Goal: Information Seeking & Learning: Learn about a topic

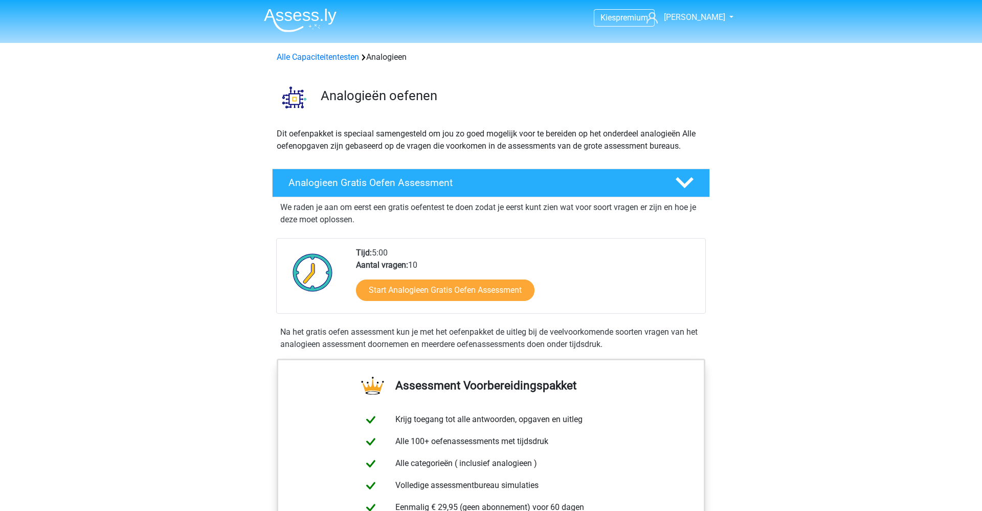
click at [417, 291] on link "Start Analogieen Gratis Oefen Assessment" at bounding box center [445, 290] width 178 height 21
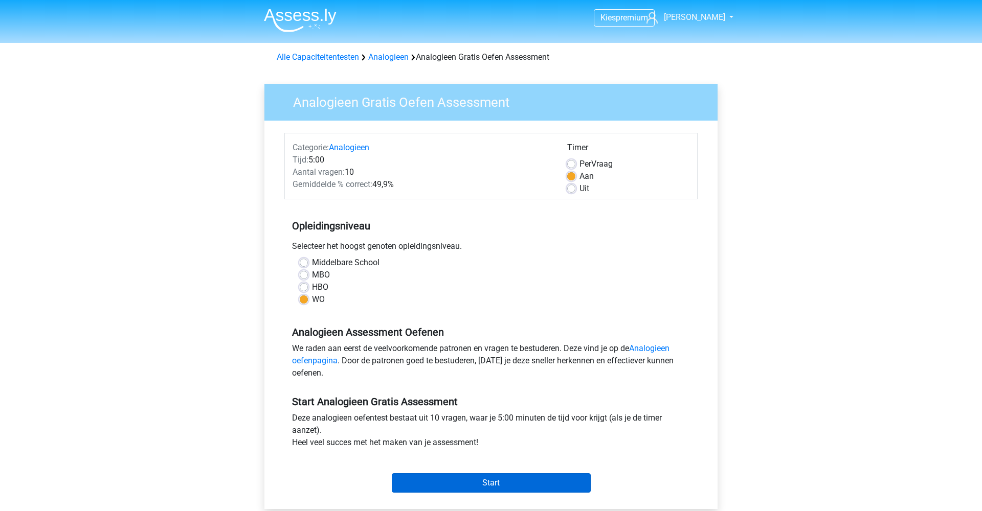
click at [504, 478] on input "Start" at bounding box center [491, 483] width 199 height 19
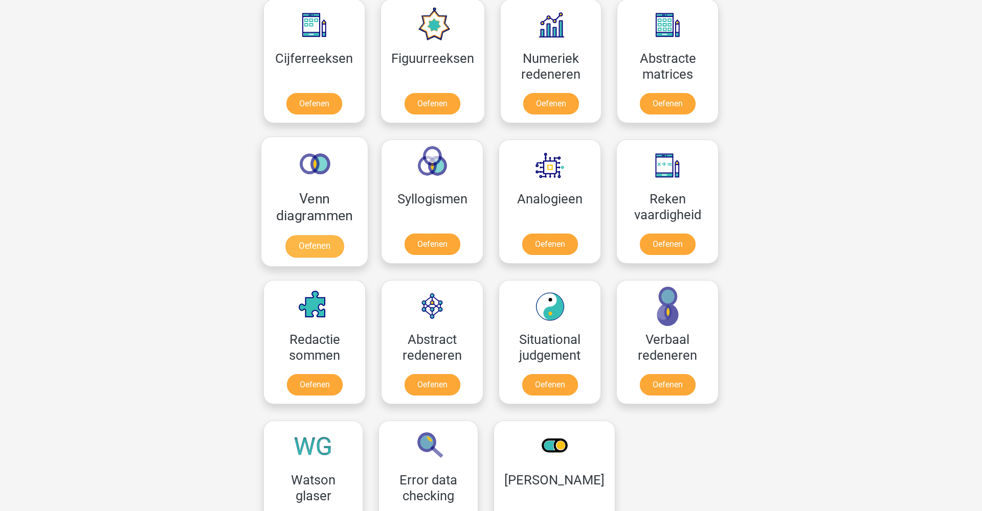
scroll to position [483, 0]
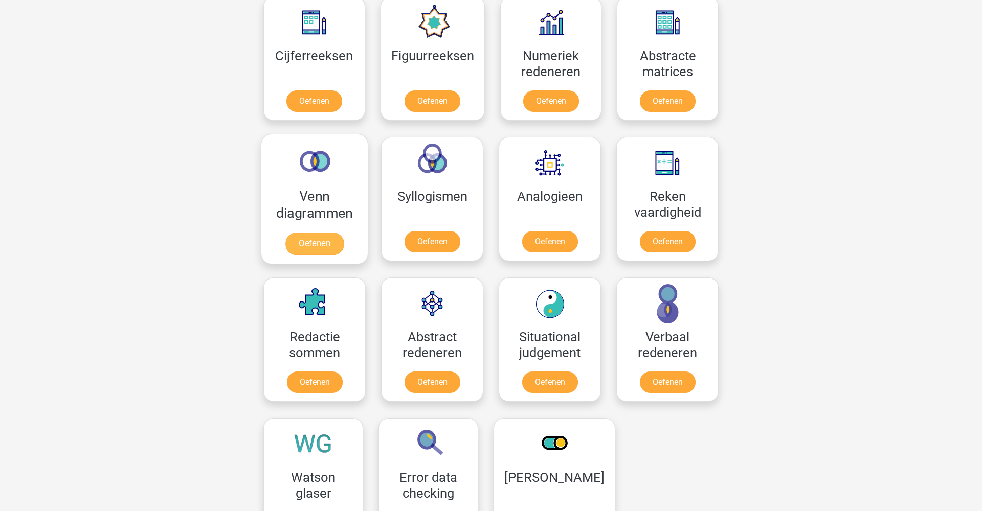
click at [335, 249] on link "Oefenen" at bounding box center [314, 244] width 58 height 23
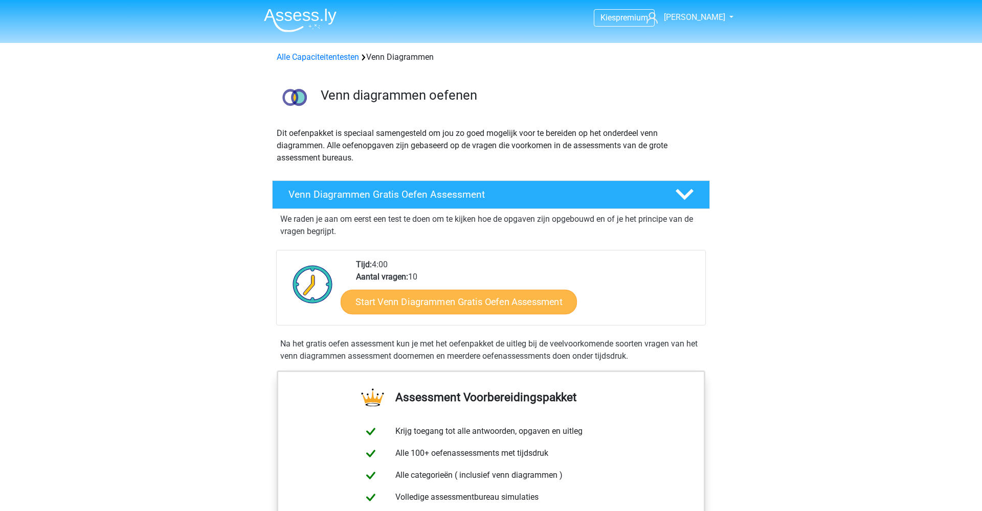
click at [455, 302] on link "Start Venn Diagrammen Gratis Oefen Assessment" at bounding box center [459, 302] width 236 height 25
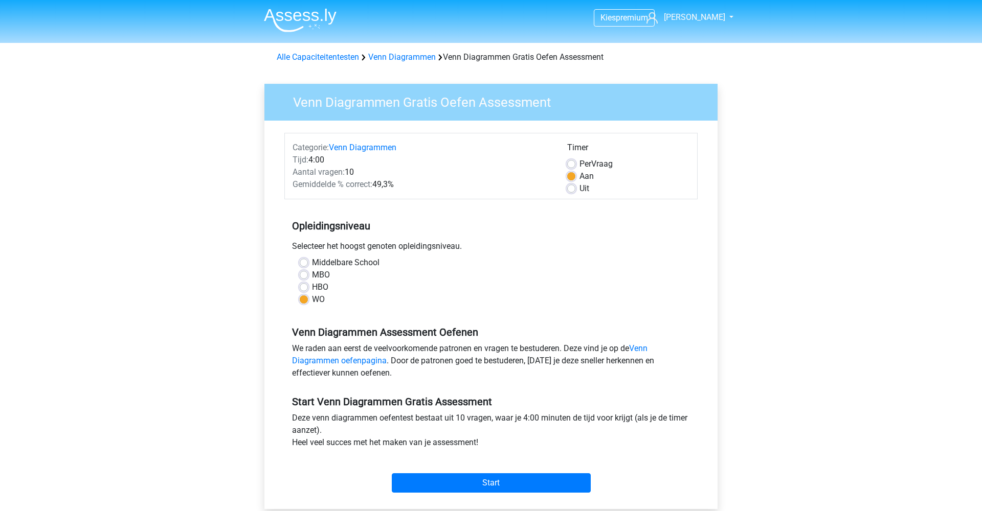
click at [510, 509] on div "Categorie: Venn Diagrammen Tijd: 4:00 Aantal vragen: 10 Gemiddelde % correct: 4…" at bounding box center [491, 315] width 438 height 389
click at [505, 478] on input "Start" at bounding box center [491, 483] width 199 height 19
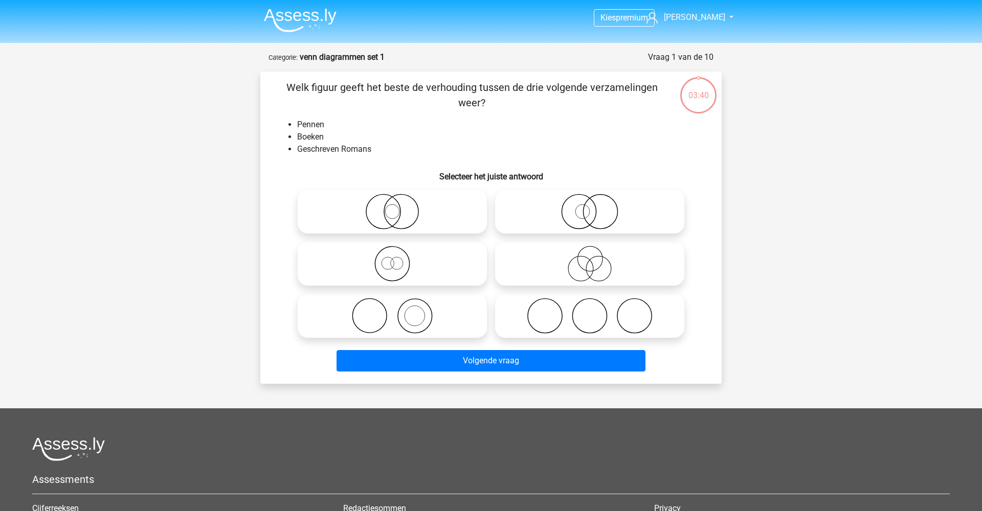
click at [453, 323] on icon at bounding box center [392, 316] width 181 height 36
click at [399, 311] on input "radio" at bounding box center [395, 307] width 7 height 7
radio input "true"
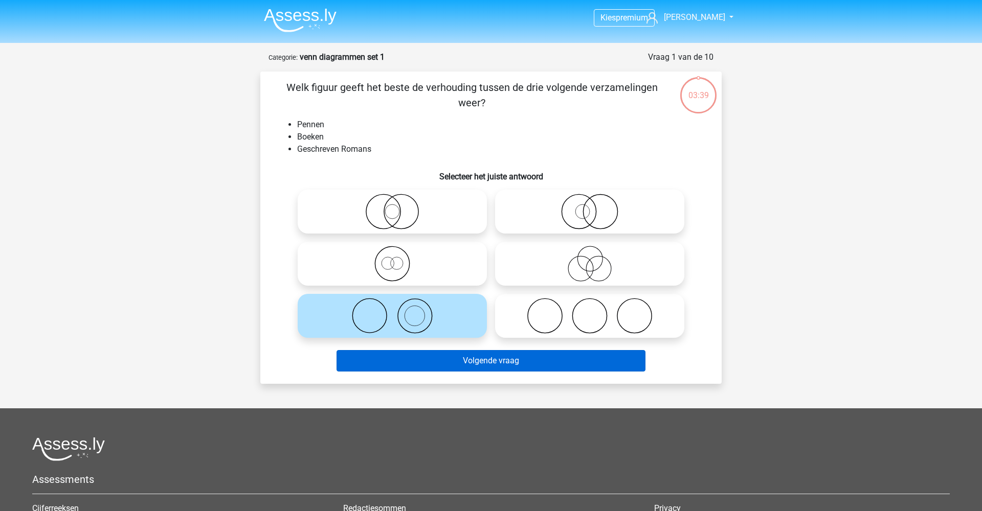
click at [453, 359] on button "Volgende vraag" at bounding box center [491, 360] width 309 height 21
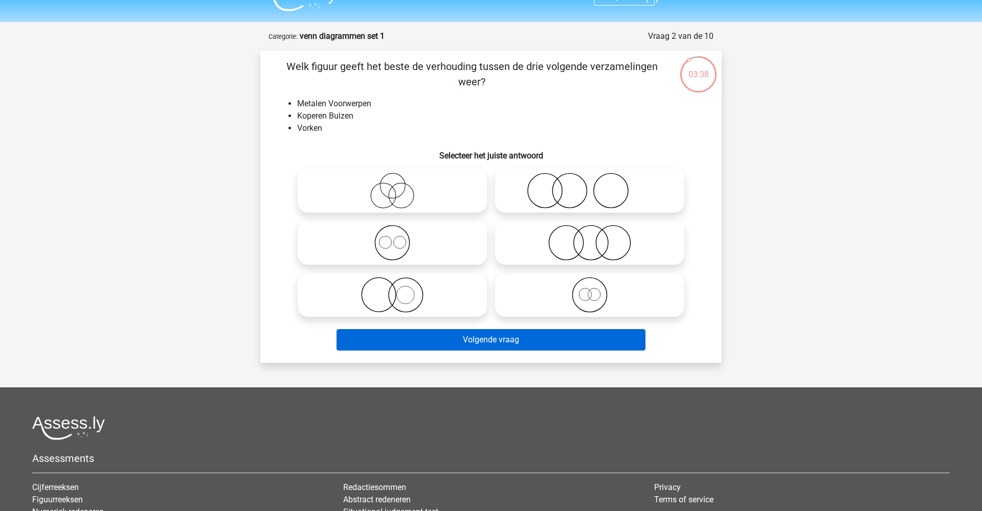
scroll to position [17, 0]
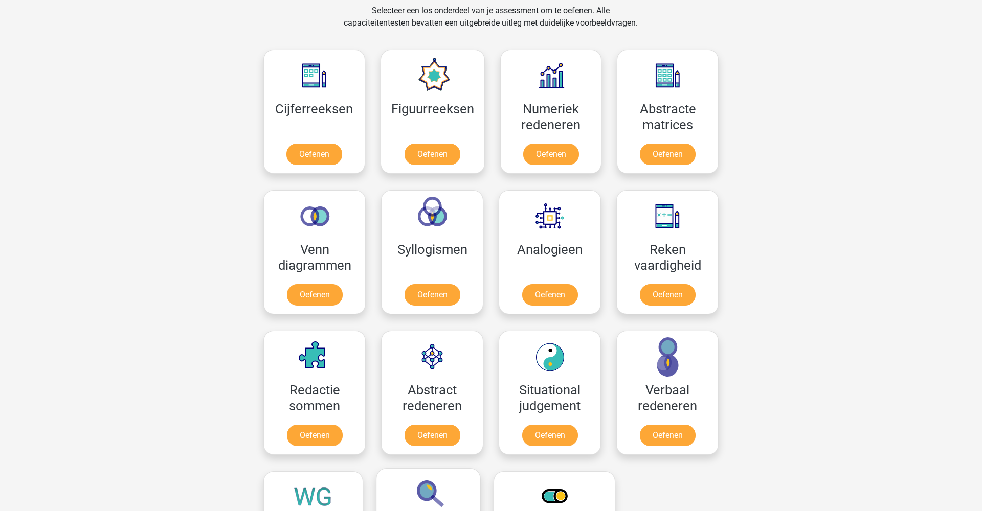
scroll to position [395, 0]
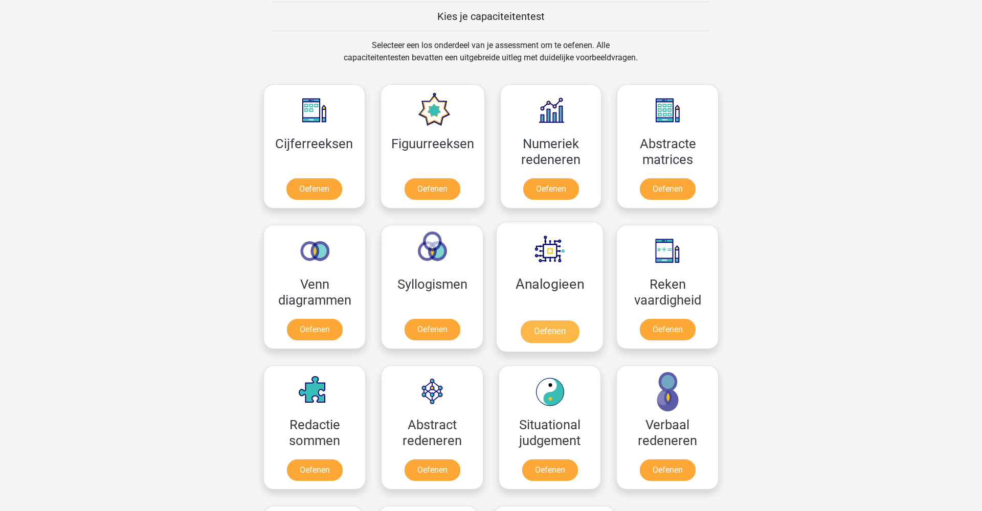
click at [549, 331] on link "Oefenen" at bounding box center [550, 332] width 58 height 23
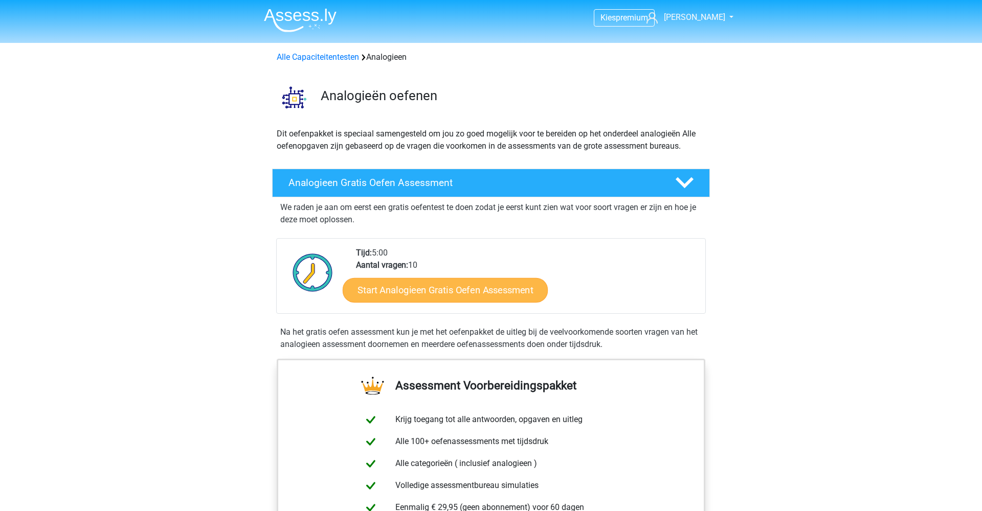
click at [477, 297] on link "Start Analogieen Gratis Oefen Assessment" at bounding box center [445, 290] width 205 height 25
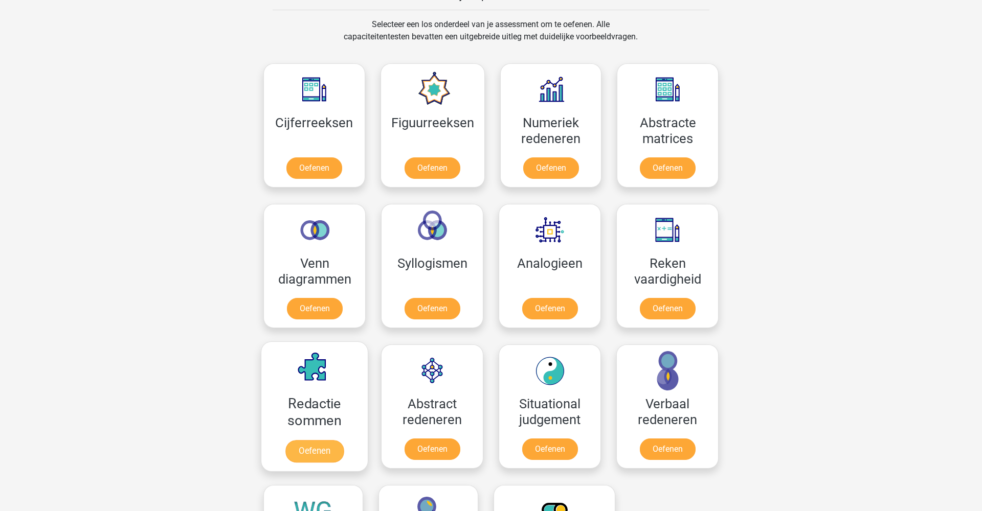
scroll to position [410, 0]
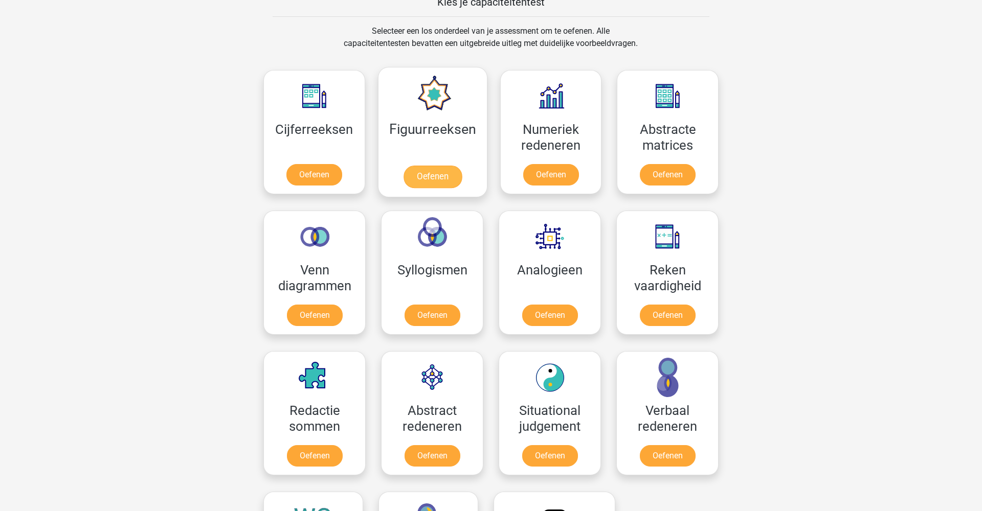
click at [446, 174] on link "Oefenen" at bounding box center [432, 177] width 58 height 23
click at [315, 172] on link "Oefenen" at bounding box center [314, 177] width 58 height 23
click at [552, 321] on link "Oefenen" at bounding box center [550, 317] width 58 height 23
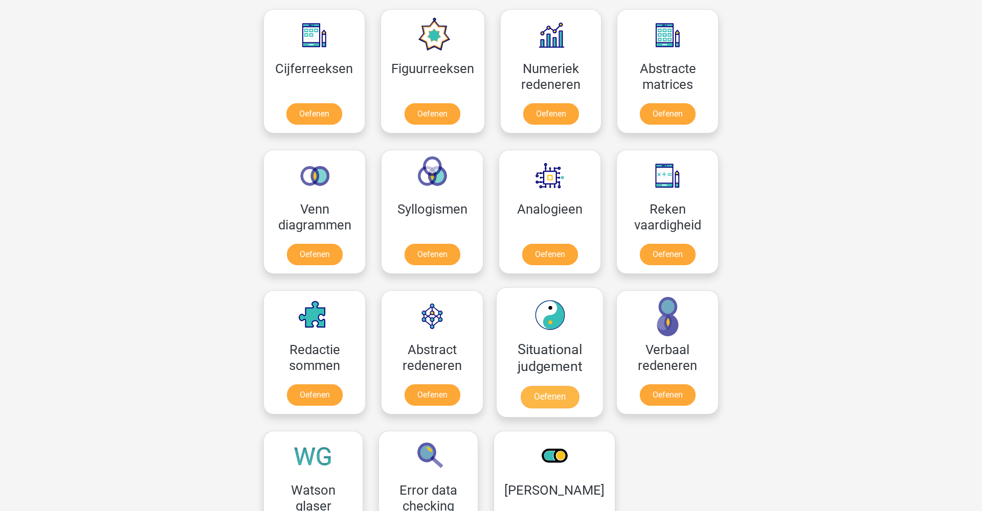
scroll to position [472, 0]
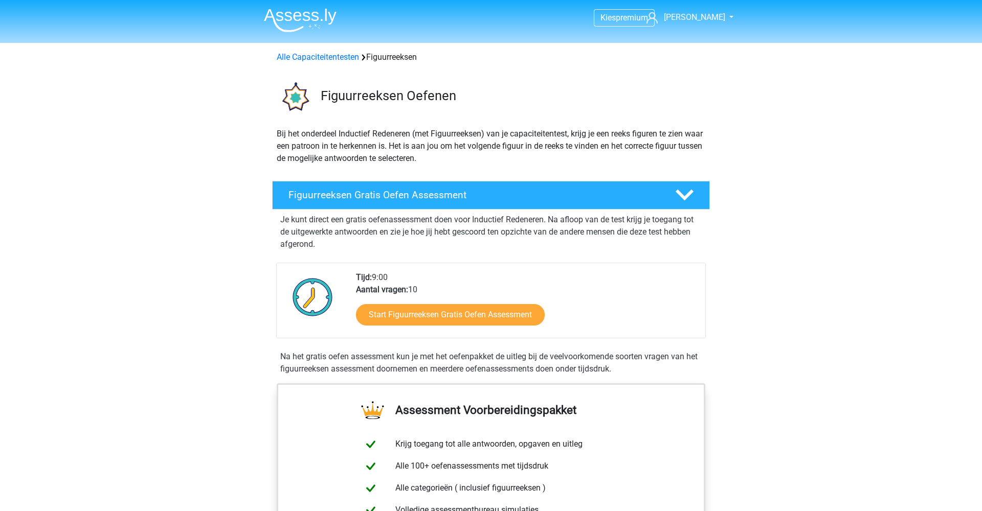
scroll to position [12, 0]
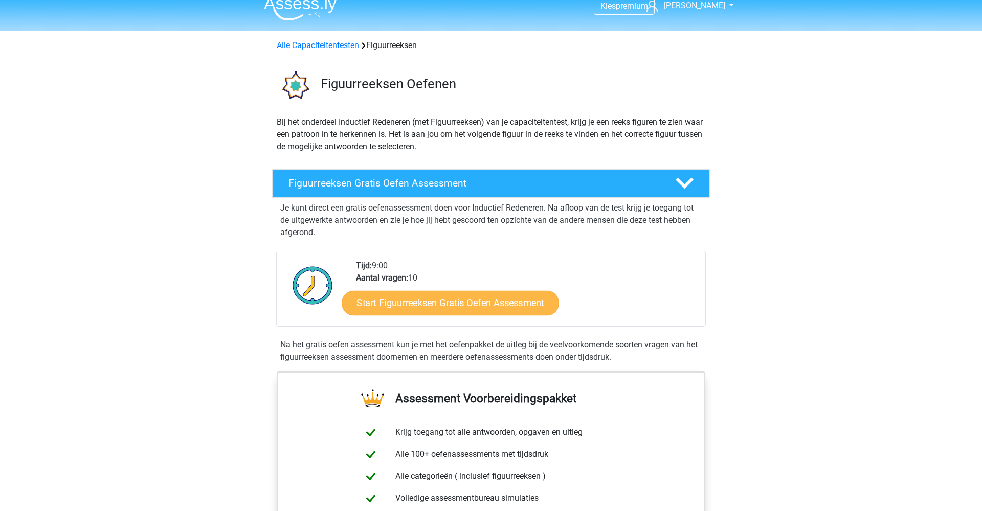
click at [453, 302] on link "Start Figuurreeksen Gratis Oefen Assessment" at bounding box center [450, 302] width 217 height 25
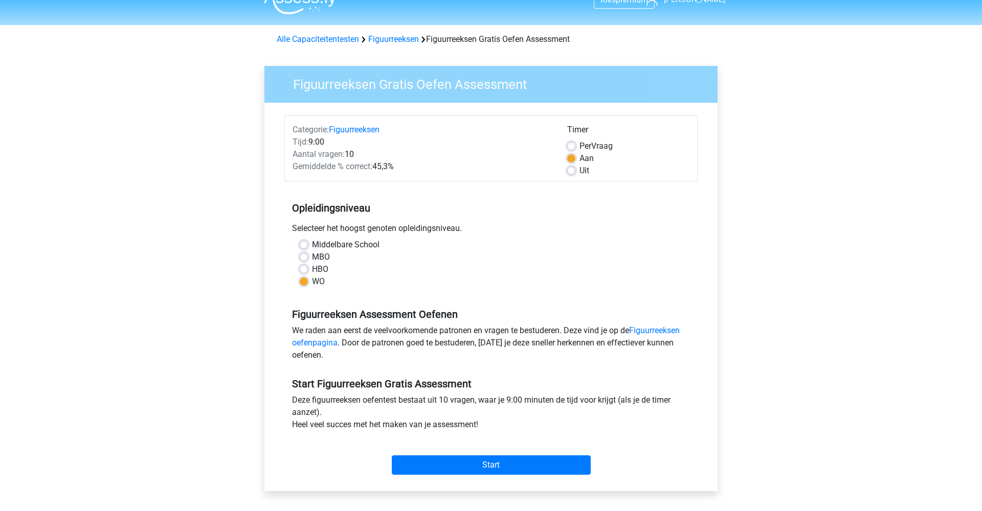
scroll to position [24, 0]
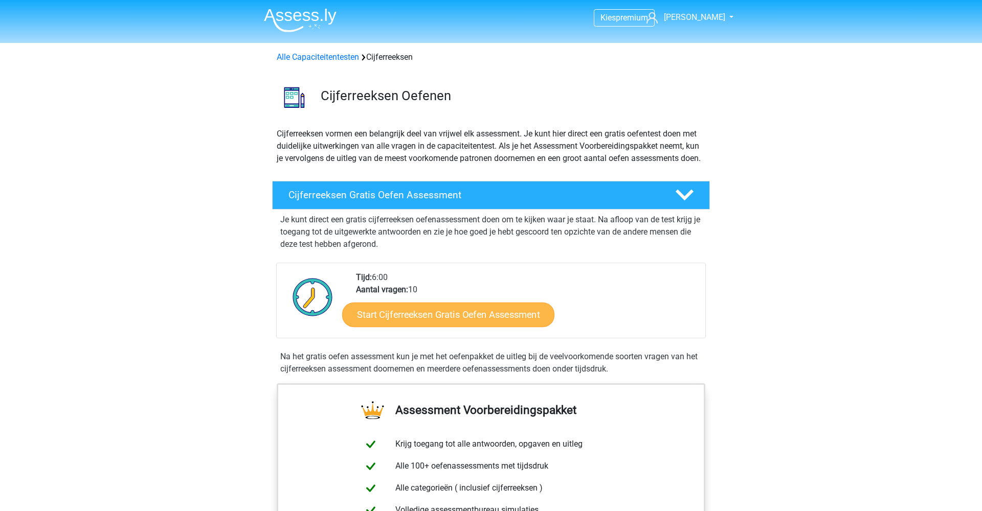
click at [440, 327] on link "Start Cijferreeksen Gratis Oefen Assessment" at bounding box center [448, 314] width 212 height 25
